Goal: Communication & Community: Answer question/provide support

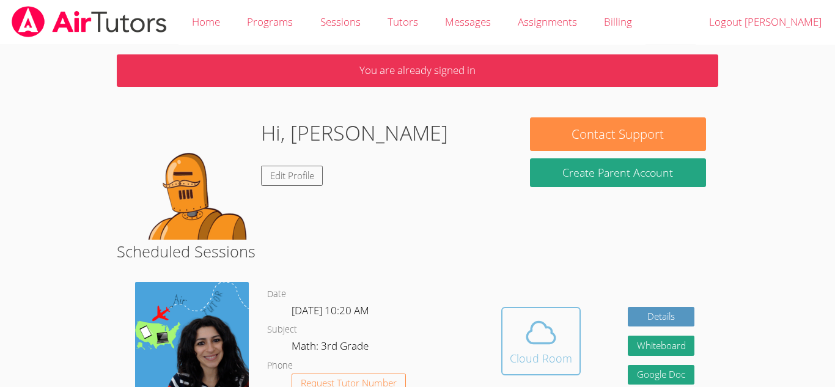
click at [545, 363] on div "Cloud Room" at bounding box center [541, 358] width 62 height 17
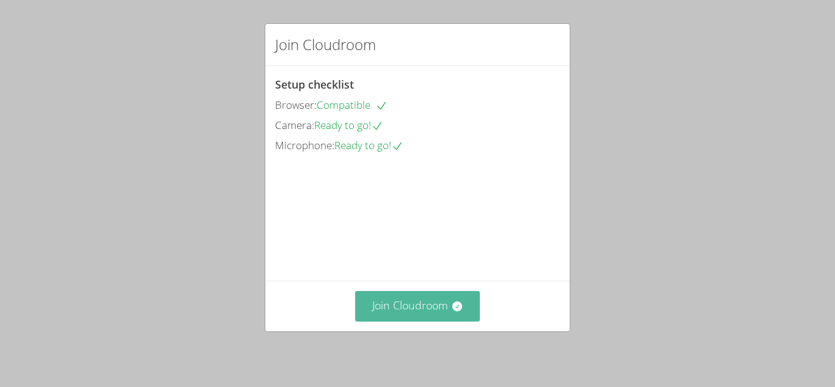
click at [432, 311] on button "Join Cloudroom" at bounding box center [417, 306] width 125 height 30
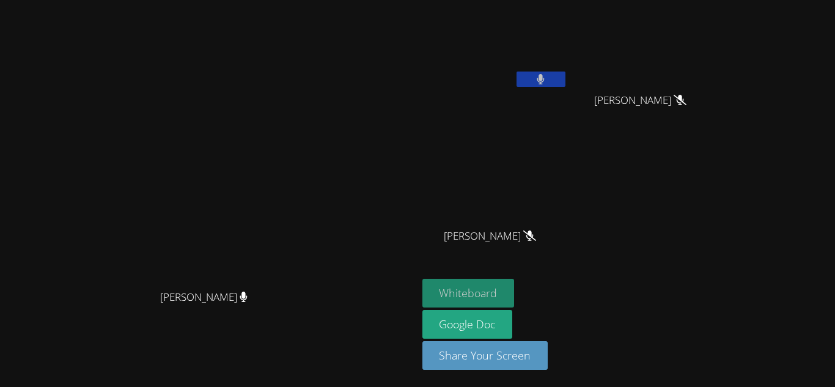
click at [515, 295] on button "Whiteboard" at bounding box center [468, 293] width 92 height 29
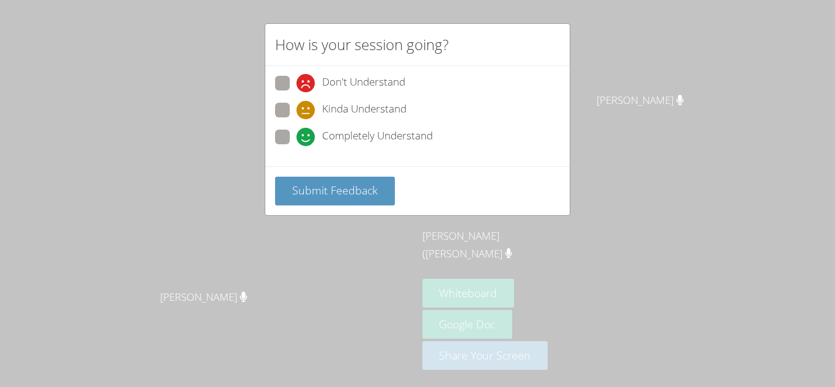
click at [296, 146] on span at bounding box center [296, 146] width 0 height 0
click at [296, 132] on input "Completely Understand" at bounding box center [301, 135] width 10 height 10
radio input "true"
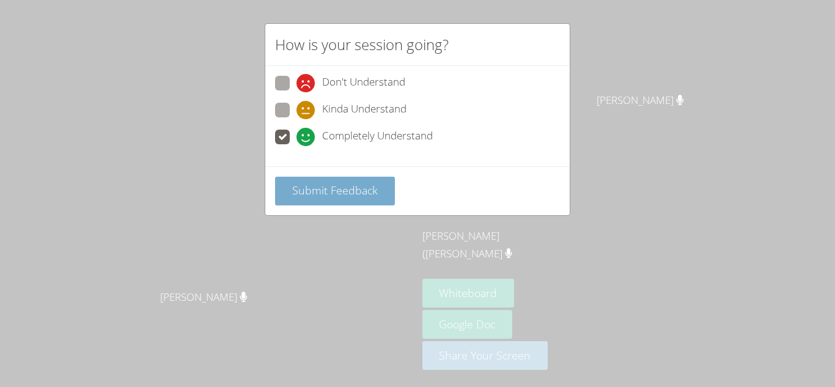
click at [304, 197] on span "Submit Feedback" at bounding box center [335, 190] width 86 height 15
